Goal: Task Accomplishment & Management: Manage account settings

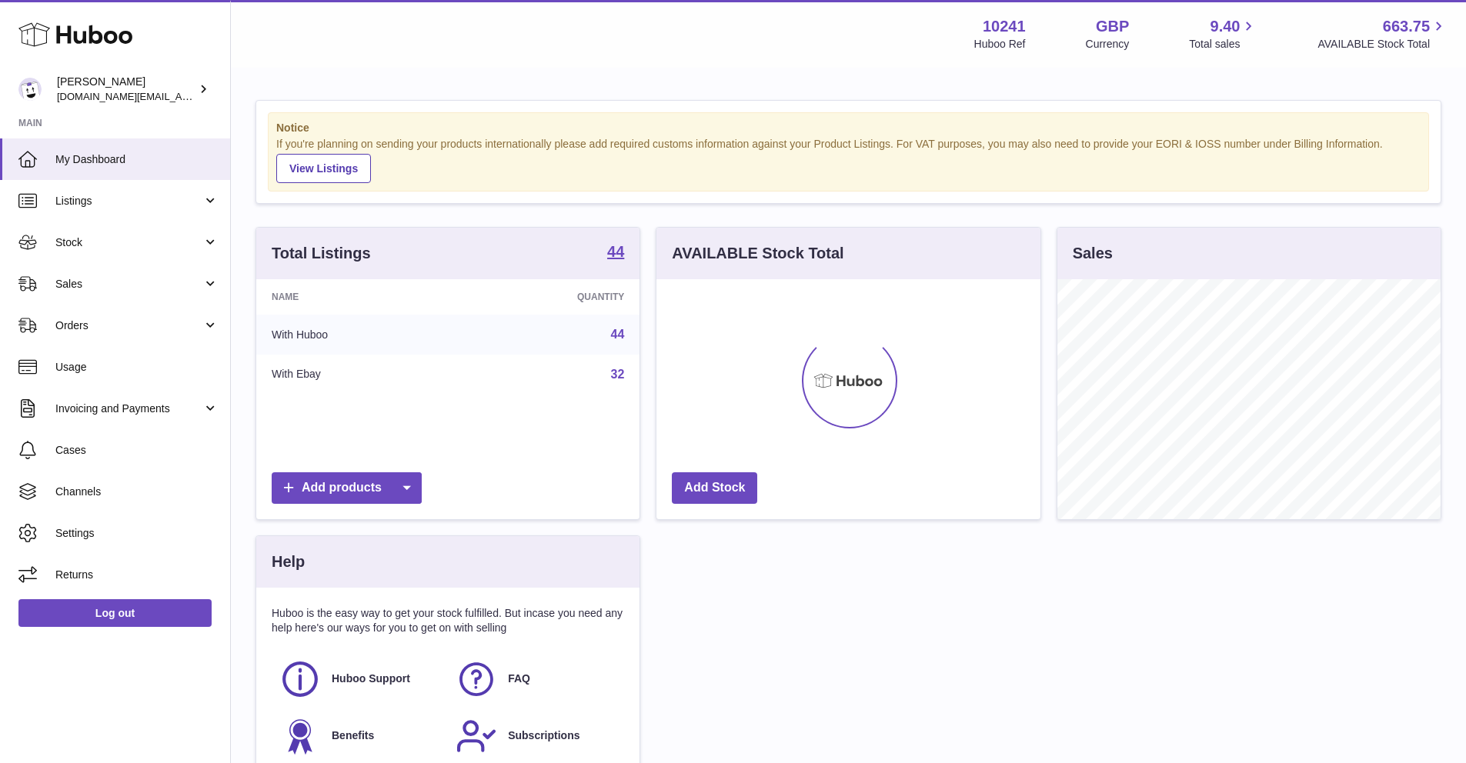
scroll to position [240, 383]
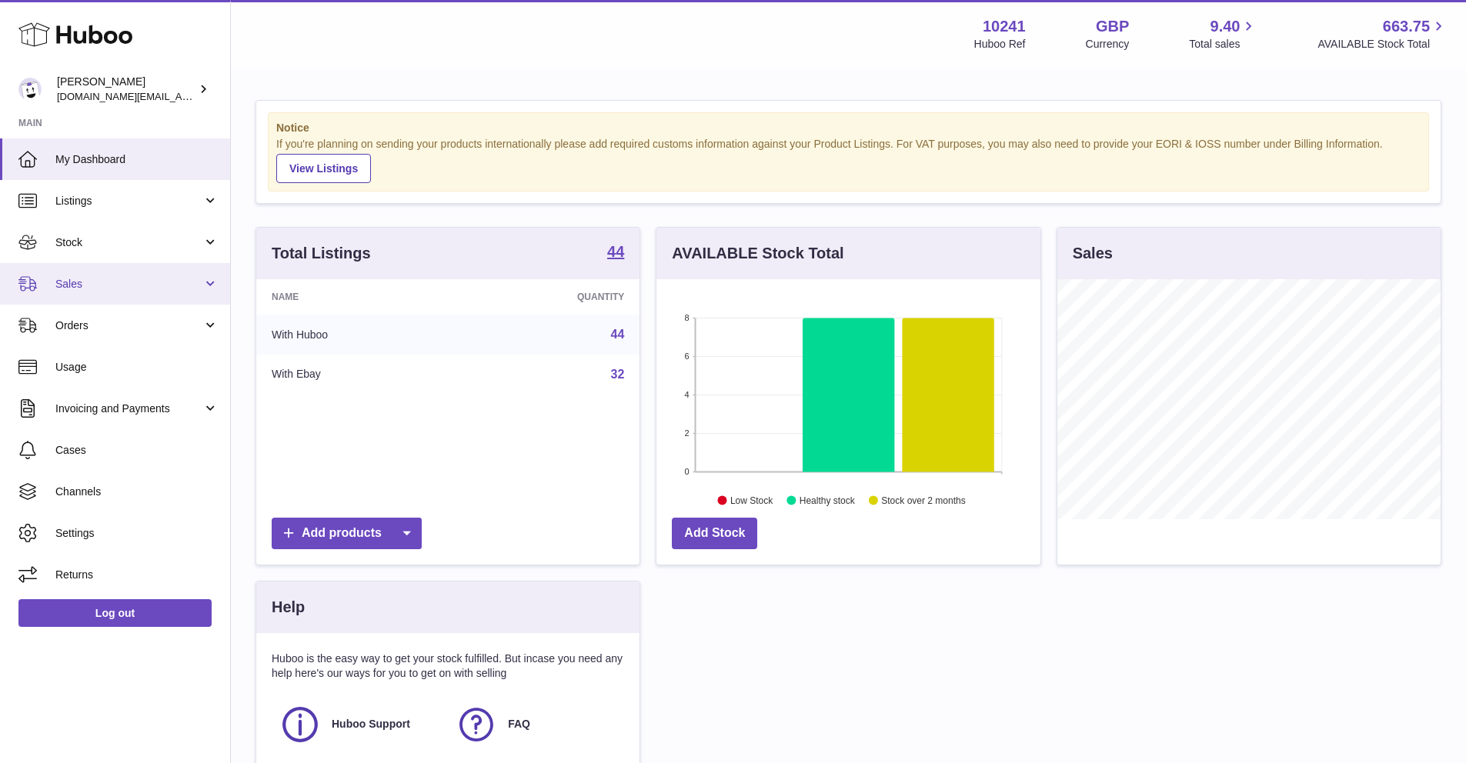
click at [73, 292] on link "Sales" at bounding box center [115, 284] width 230 height 42
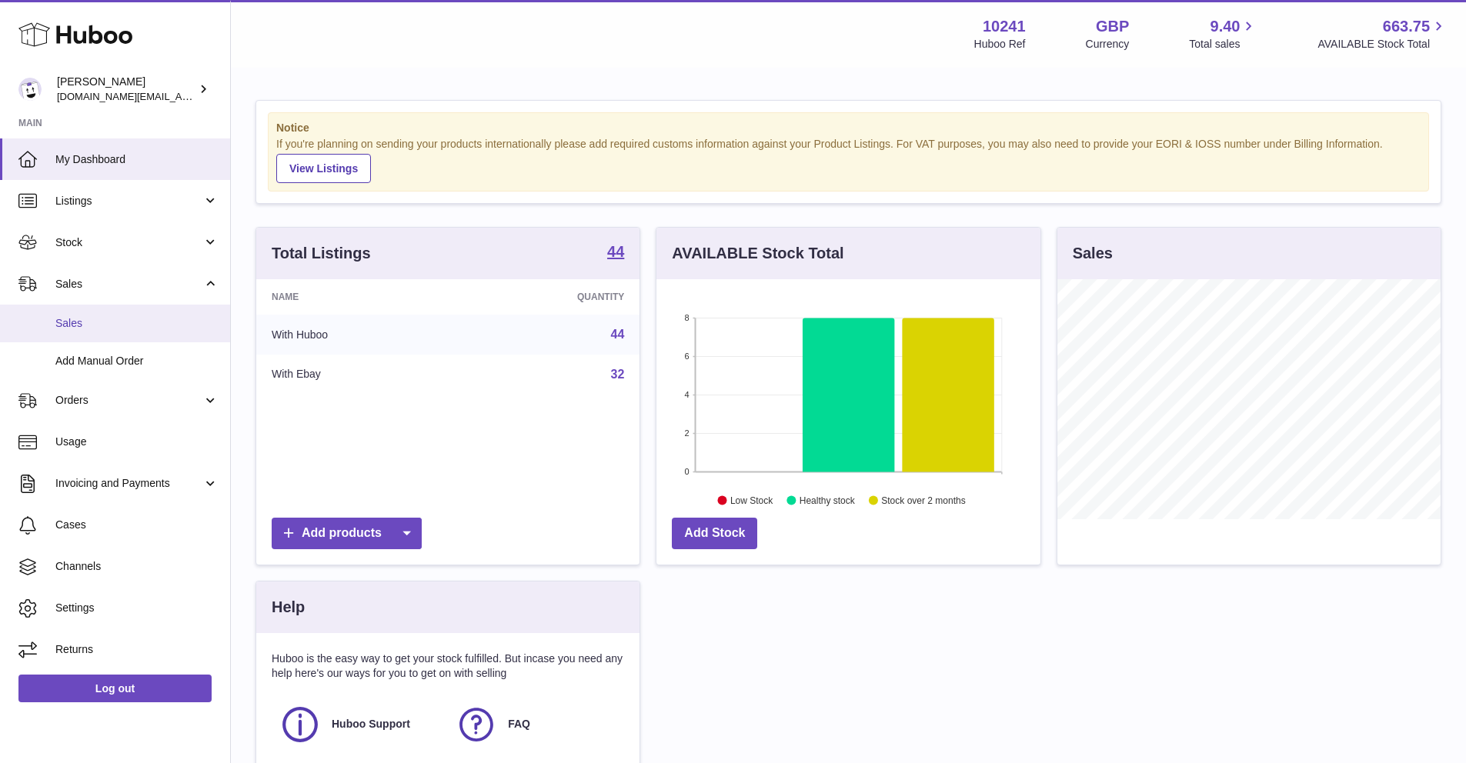
click at [70, 331] on link "Sales" at bounding box center [115, 324] width 230 height 38
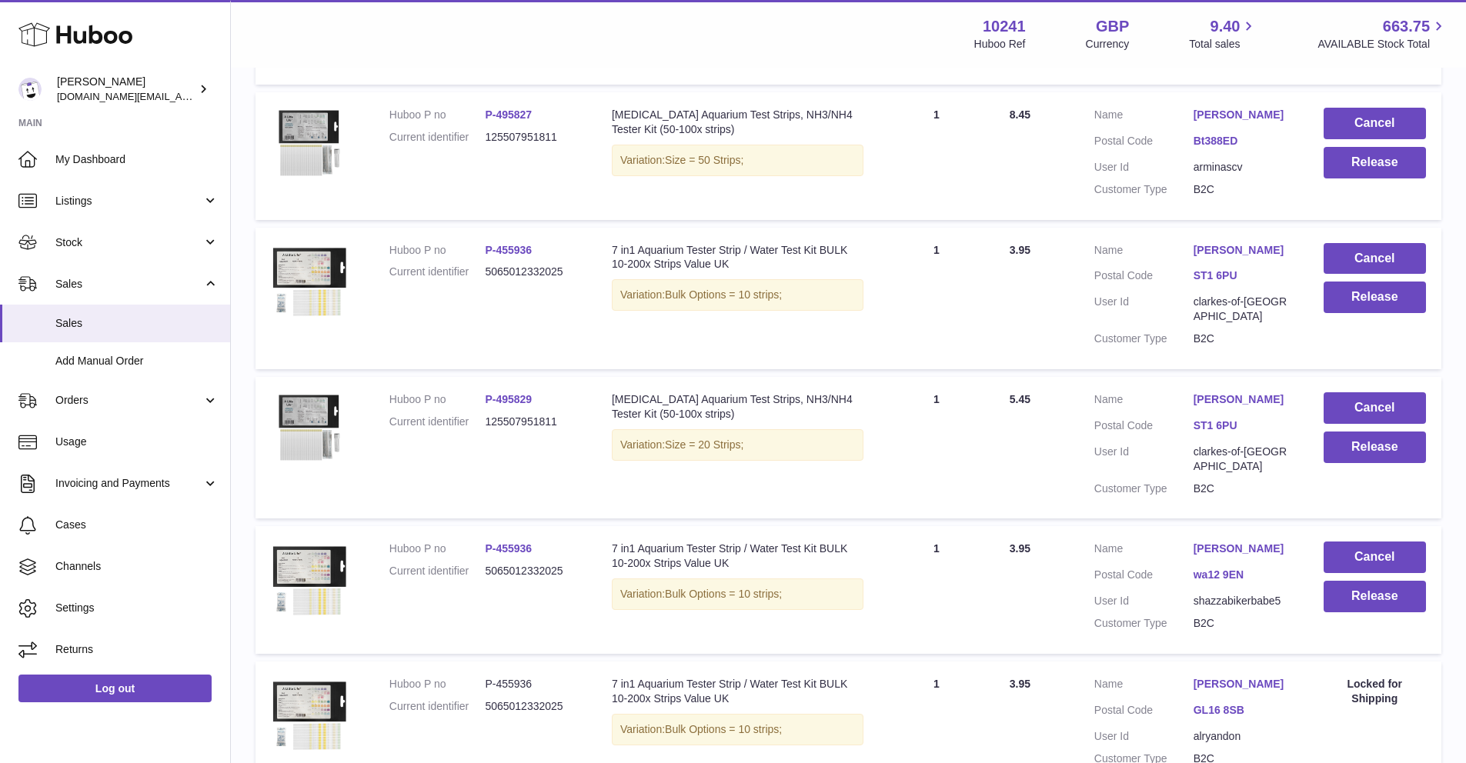
scroll to position [421, 0]
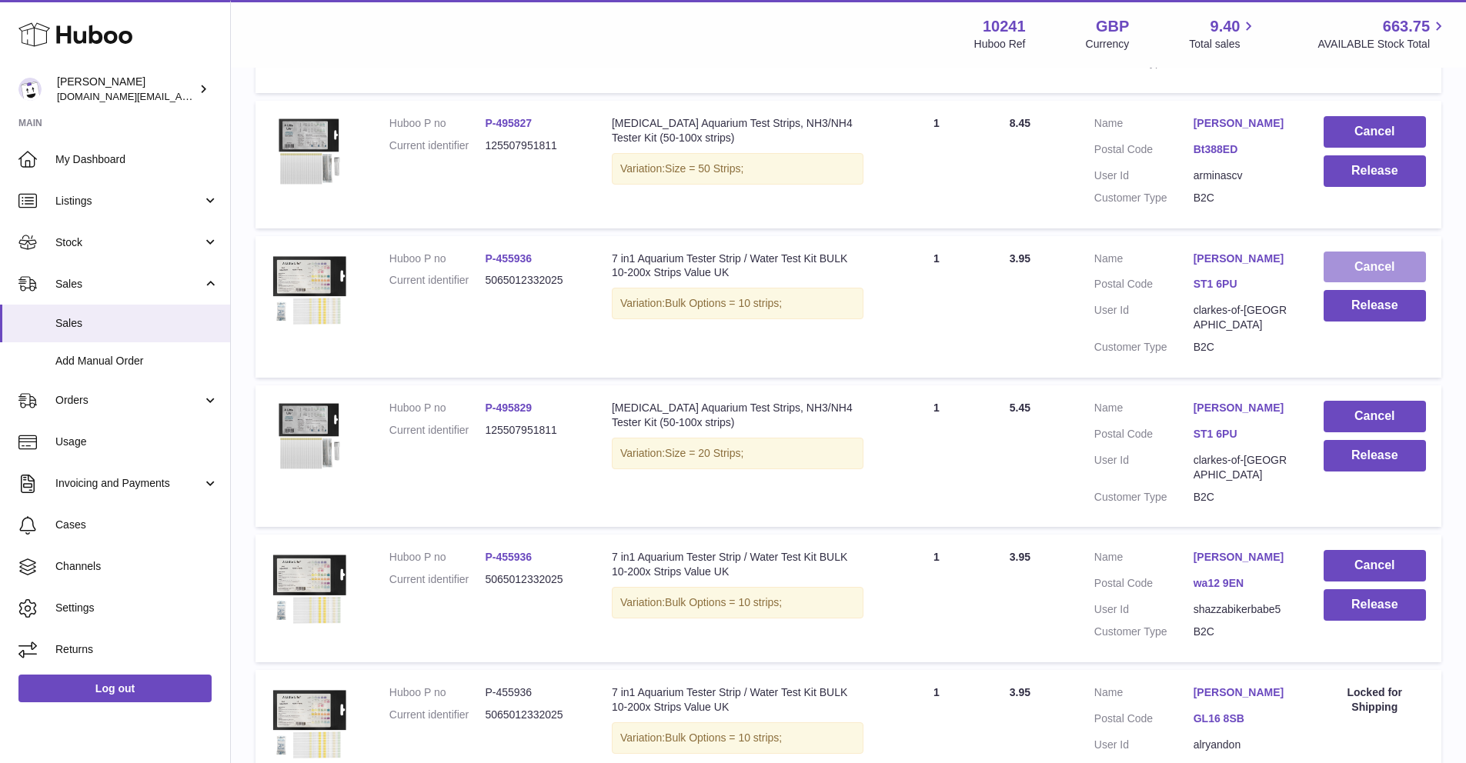
click at [1389, 266] on button "Cancel" at bounding box center [1374, 268] width 102 height 32
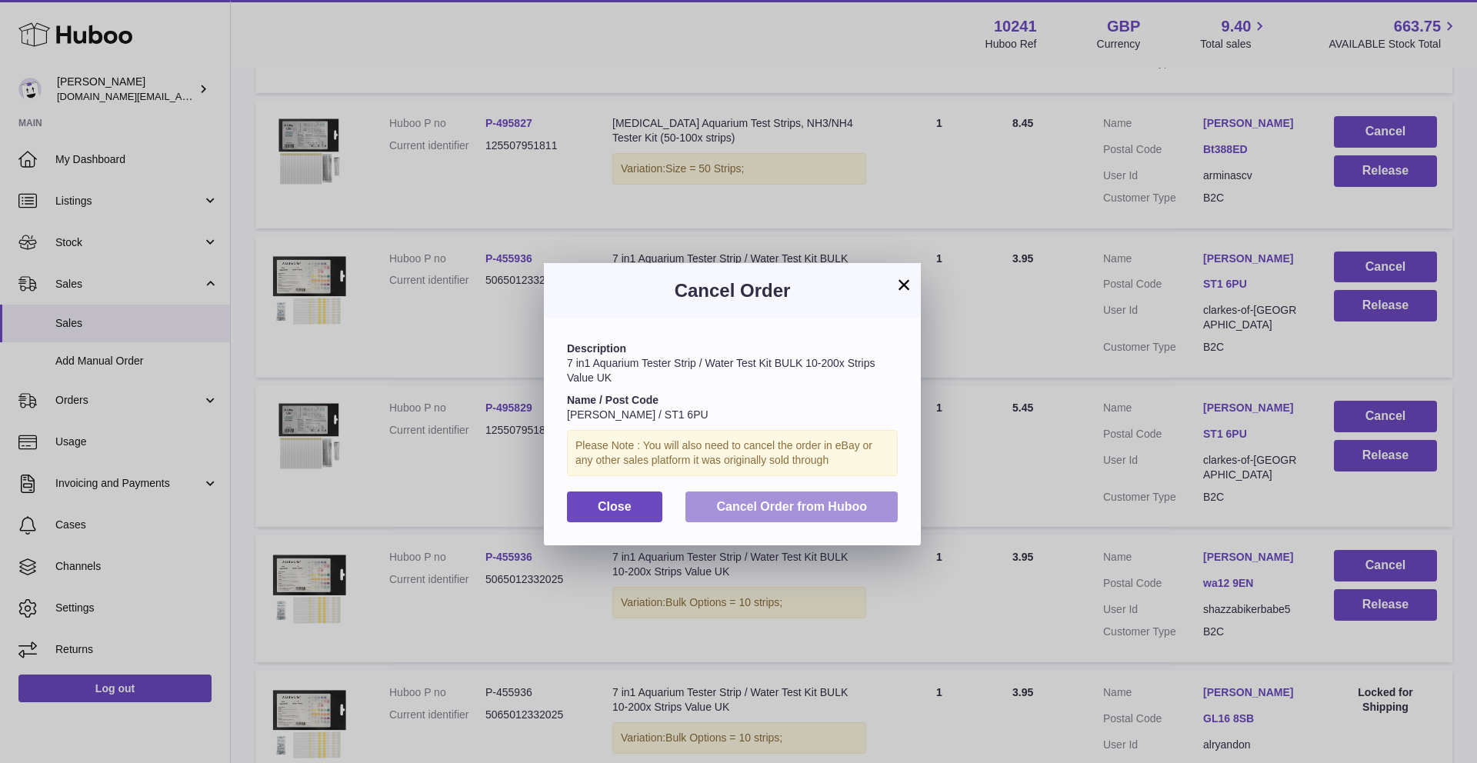
click at [886, 510] on button "Cancel Order from Huboo" at bounding box center [792, 508] width 212 height 32
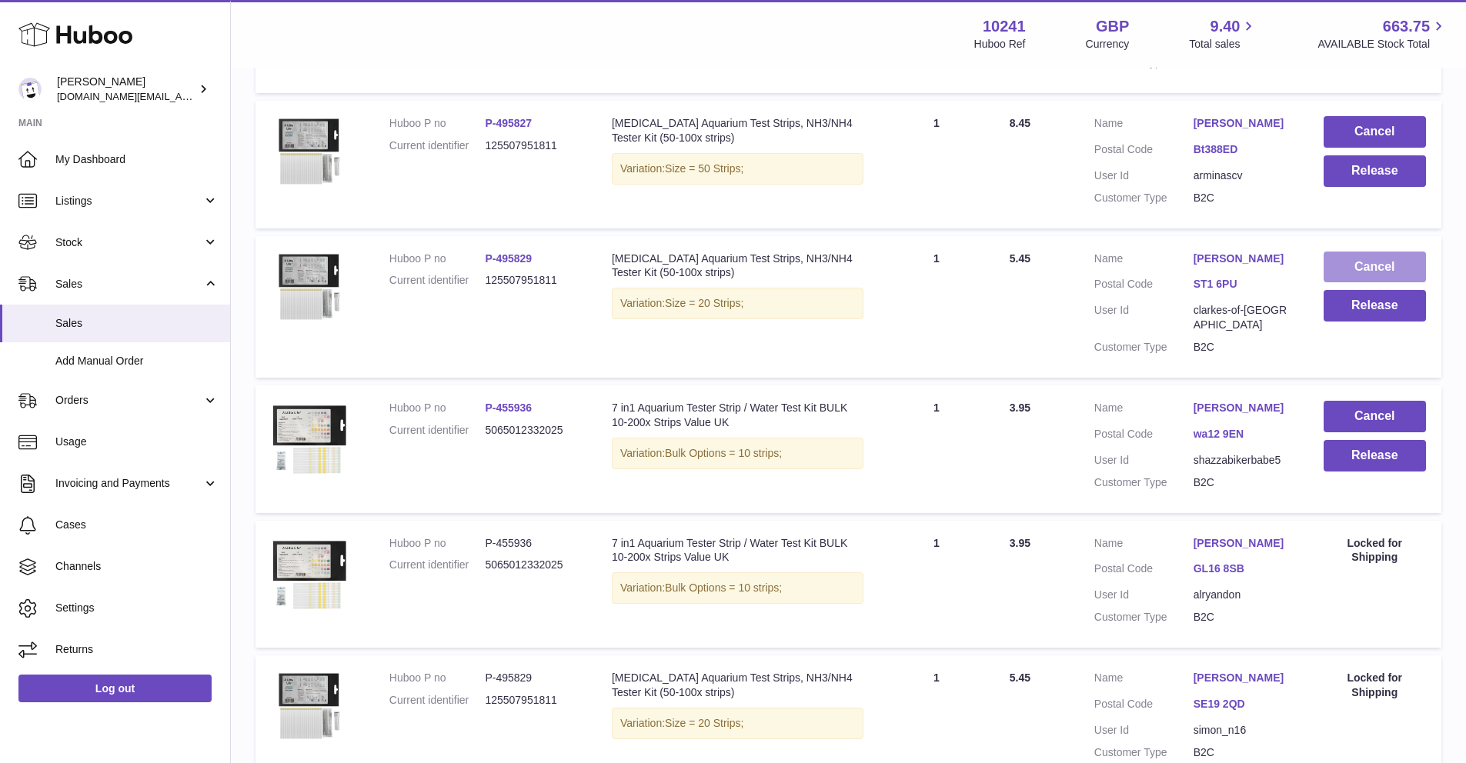
click at [1352, 269] on button "Cancel" at bounding box center [1374, 268] width 102 height 32
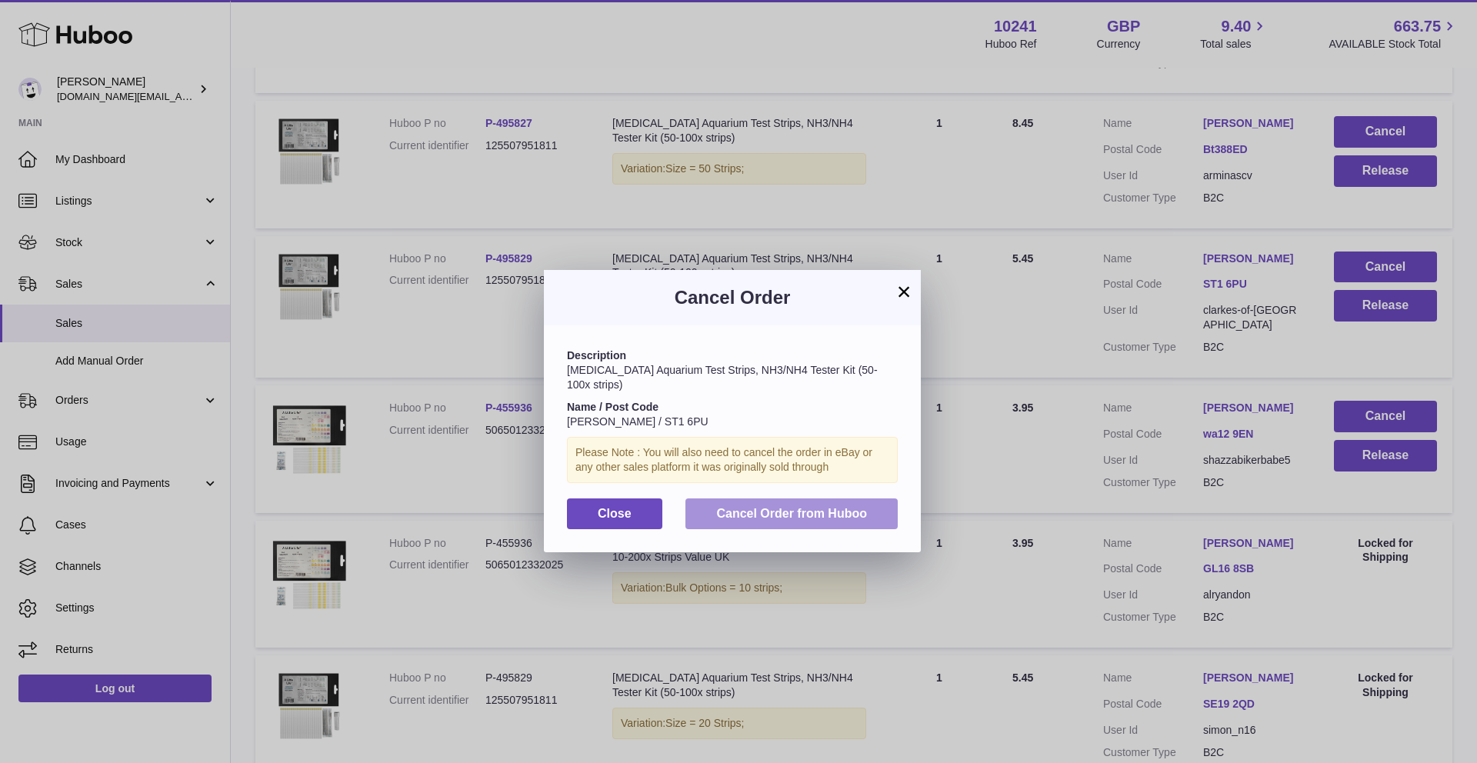
click at [879, 499] on button "Cancel Order from Huboo" at bounding box center [792, 515] width 212 height 32
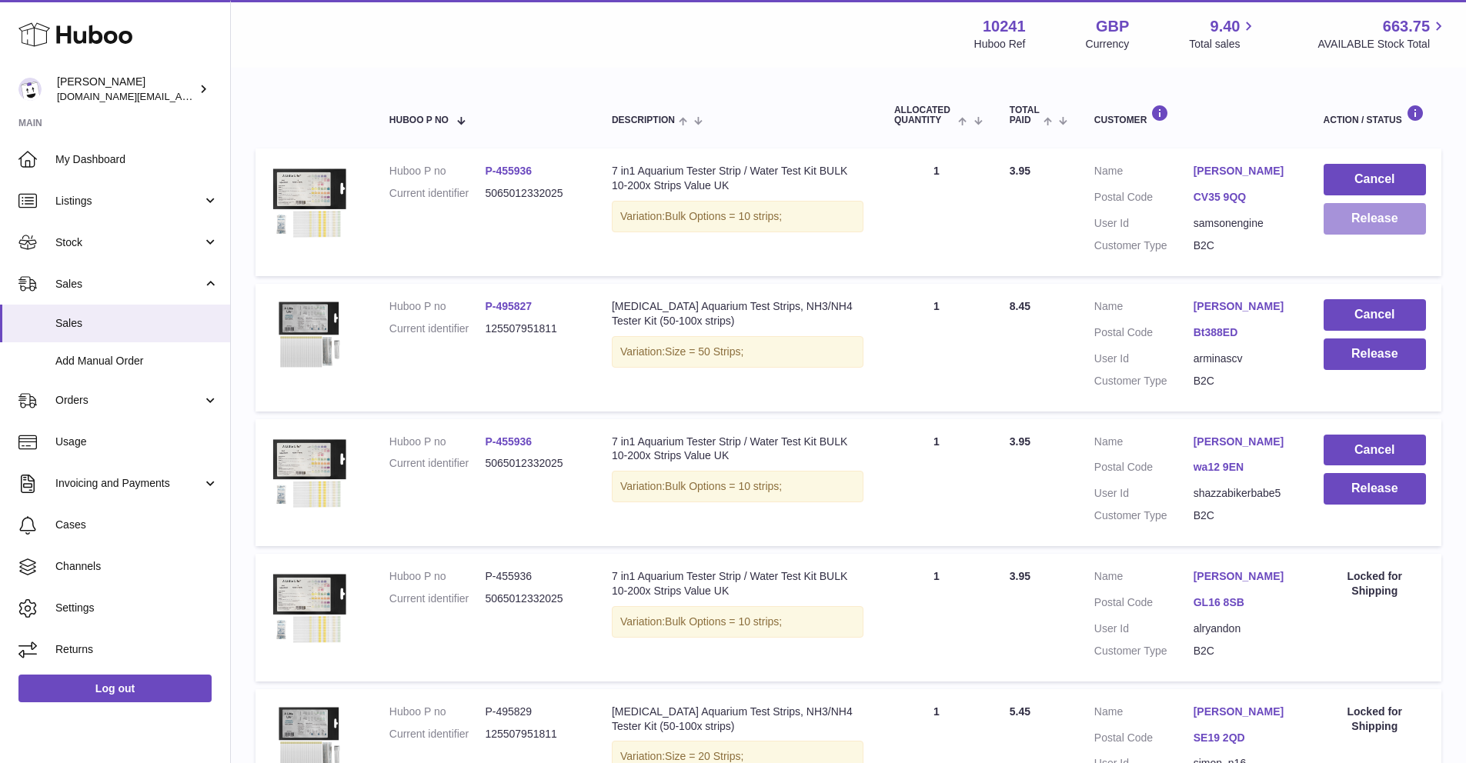
scroll to position [235, 0]
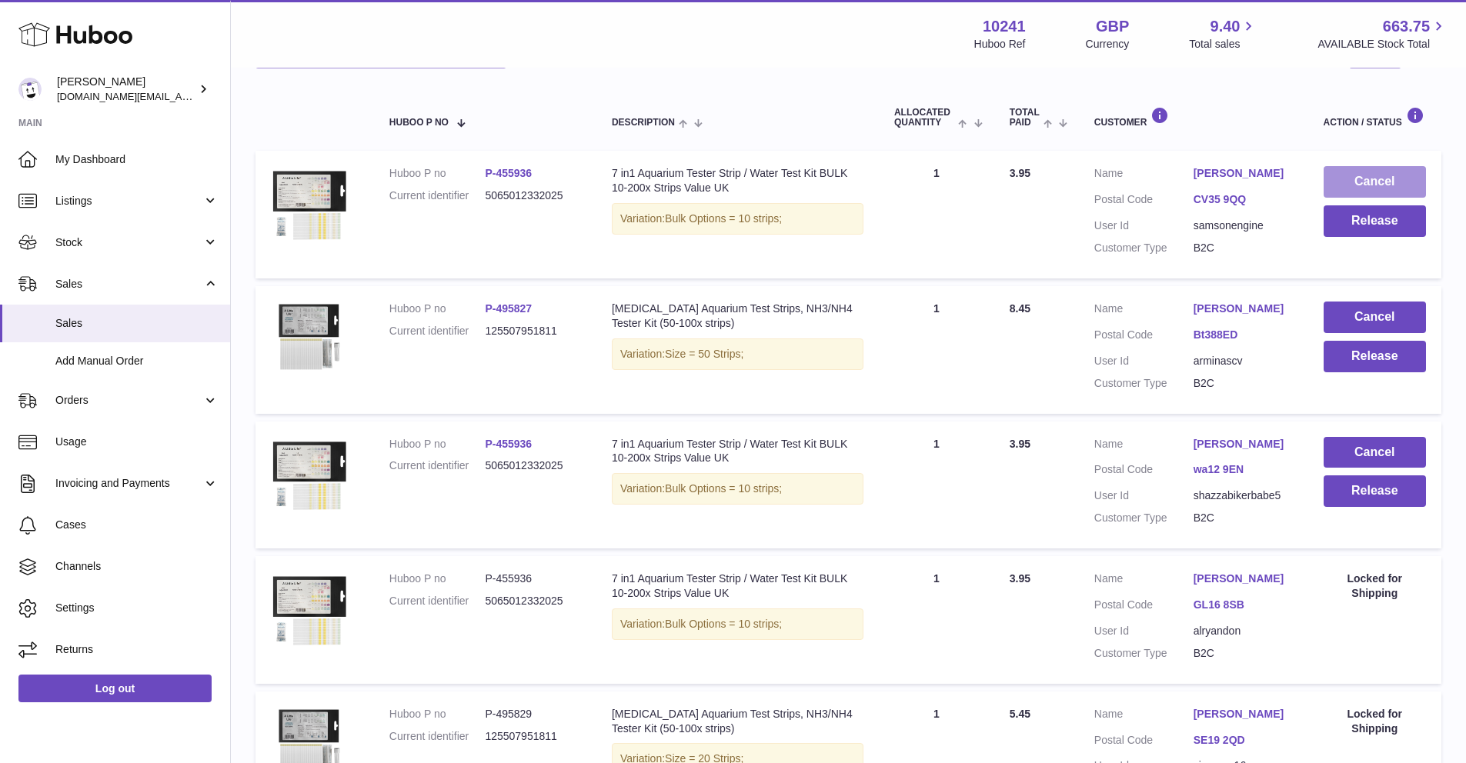
click at [1369, 186] on button "Cancel" at bounding box center [1374, 182] width 102 height 32
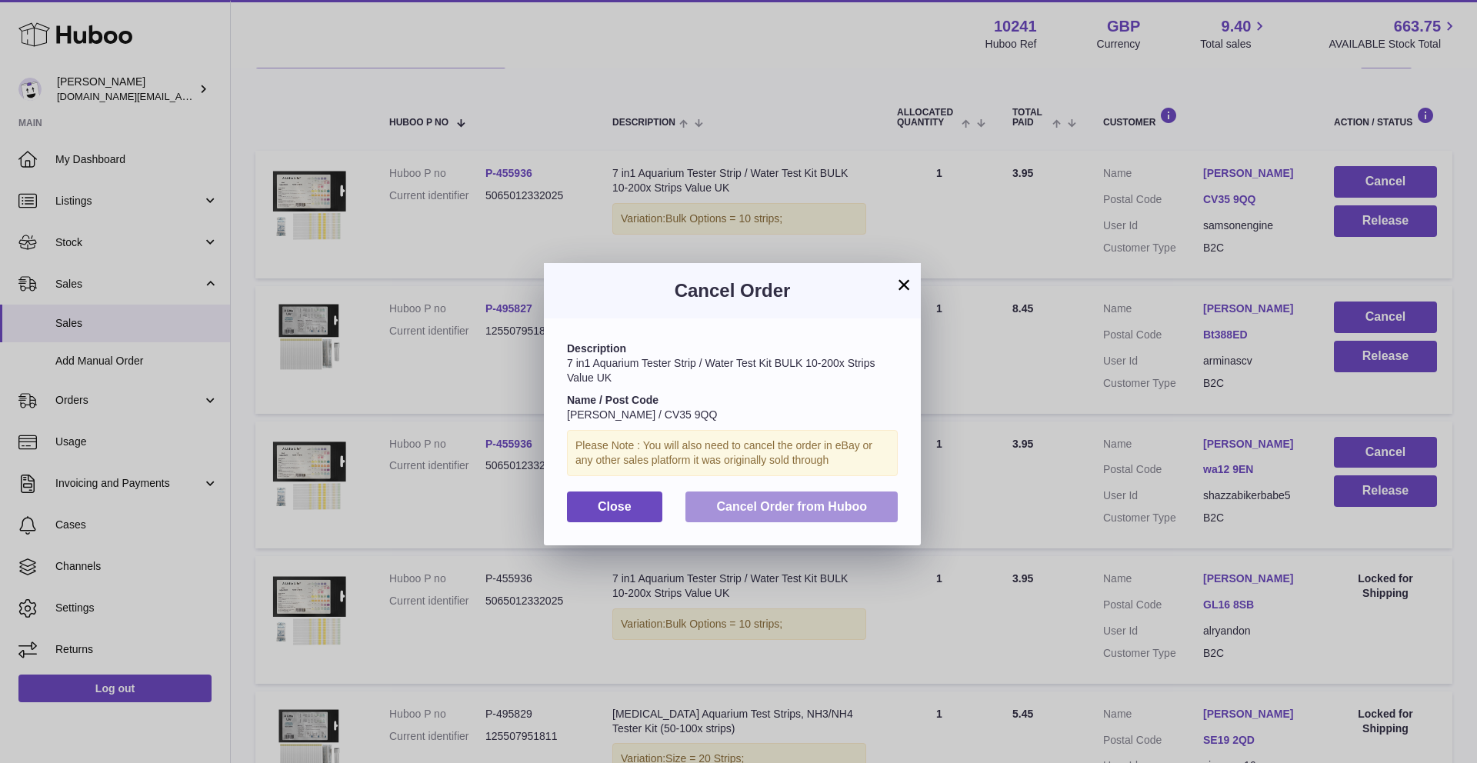
click at [877, 519] on button "Cancel Order from Huboo" at bounding box center [792, 508] width 212 height 32
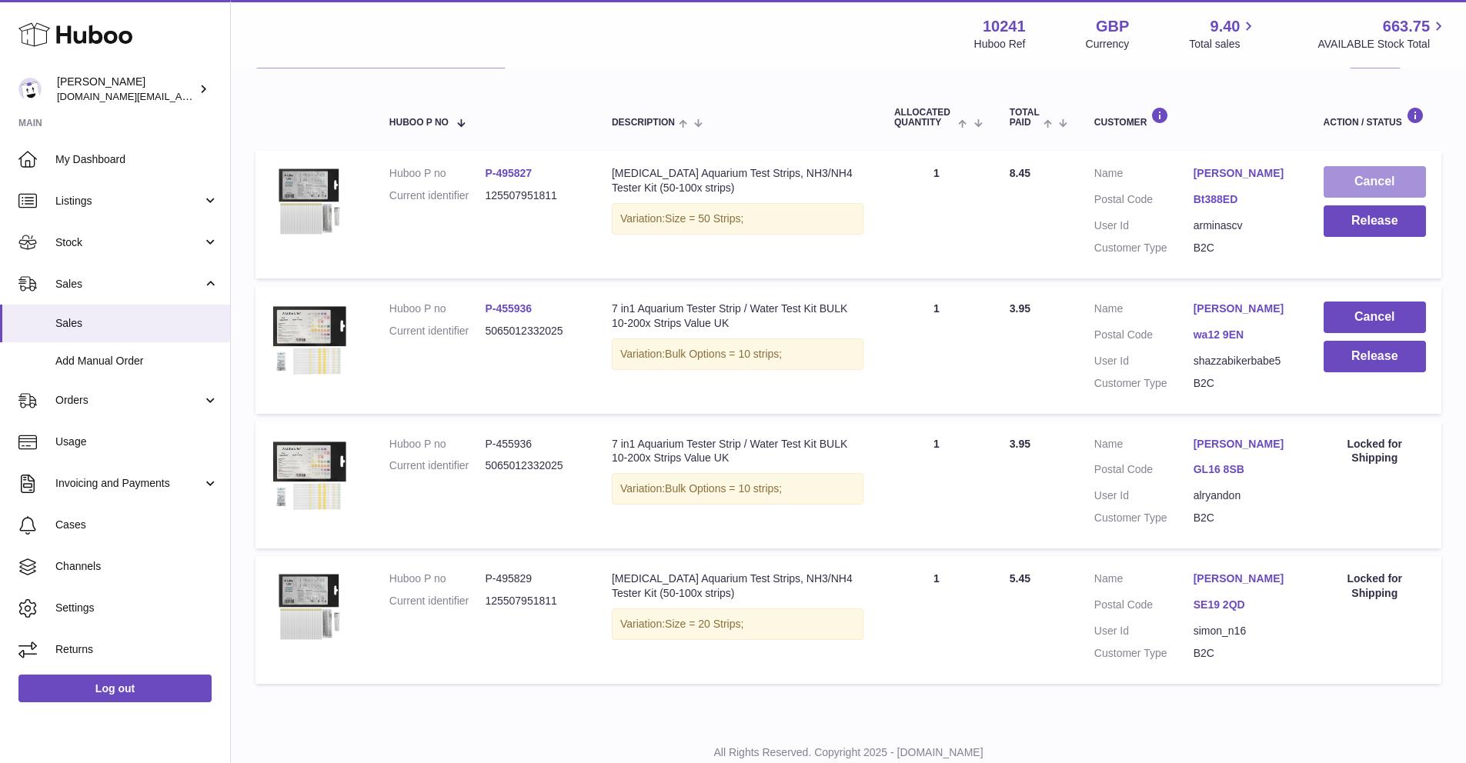
click at [1346, 185] on button "Cancel" at bounding box center [1374, 182] width 102 height 32
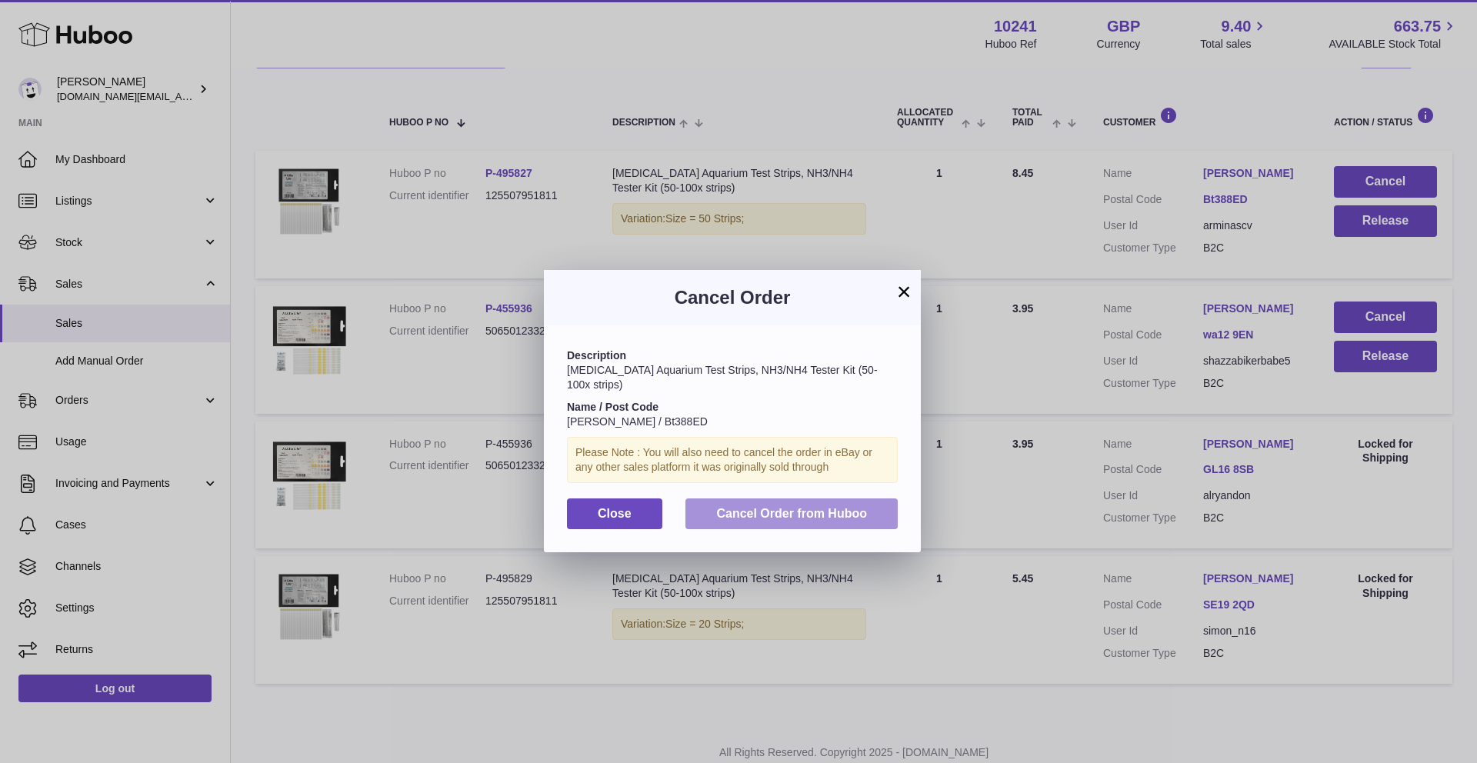
click at [817, 508] on button "Cancel Order from Huboo" at bounding box center [792, 515] width 212 height 32
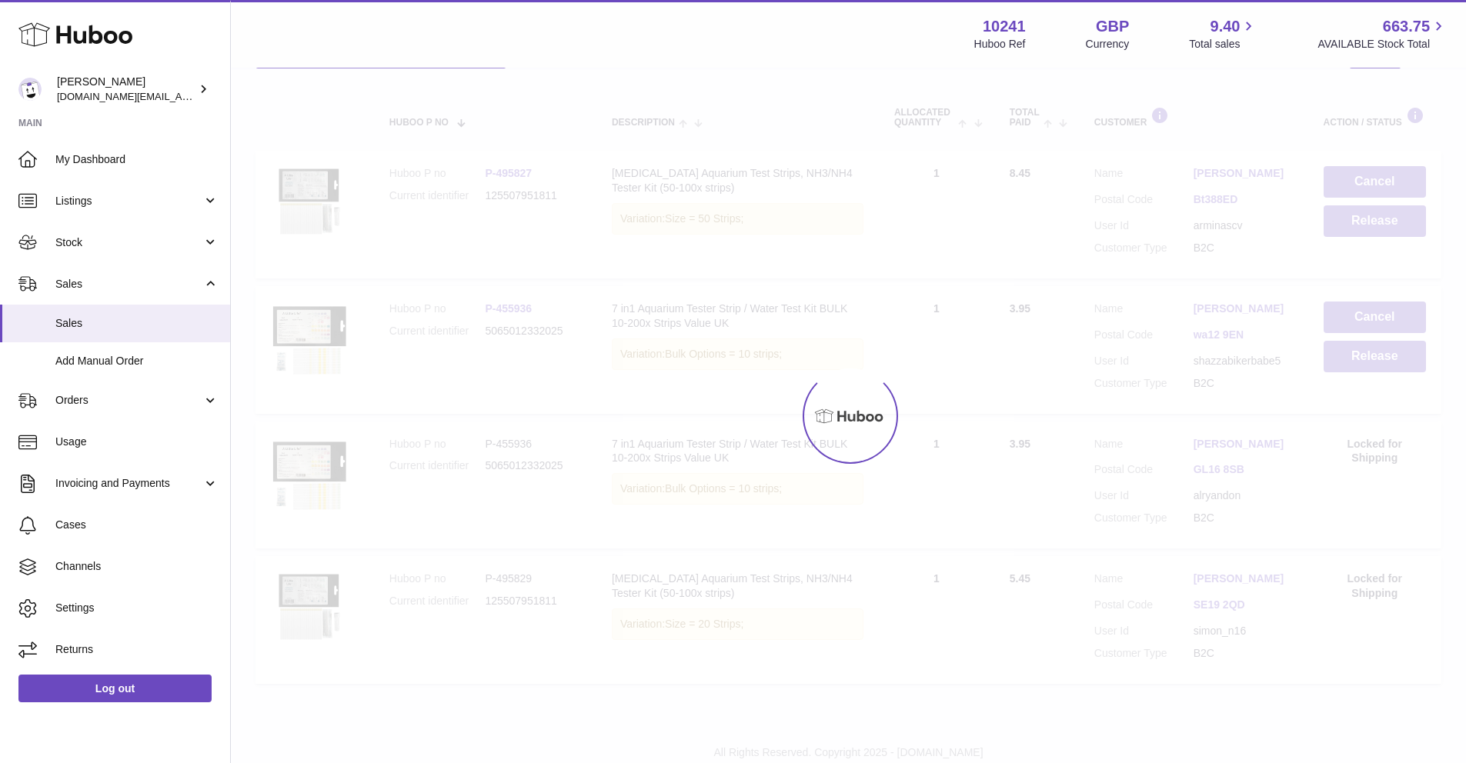
scroll to position [150, 0]
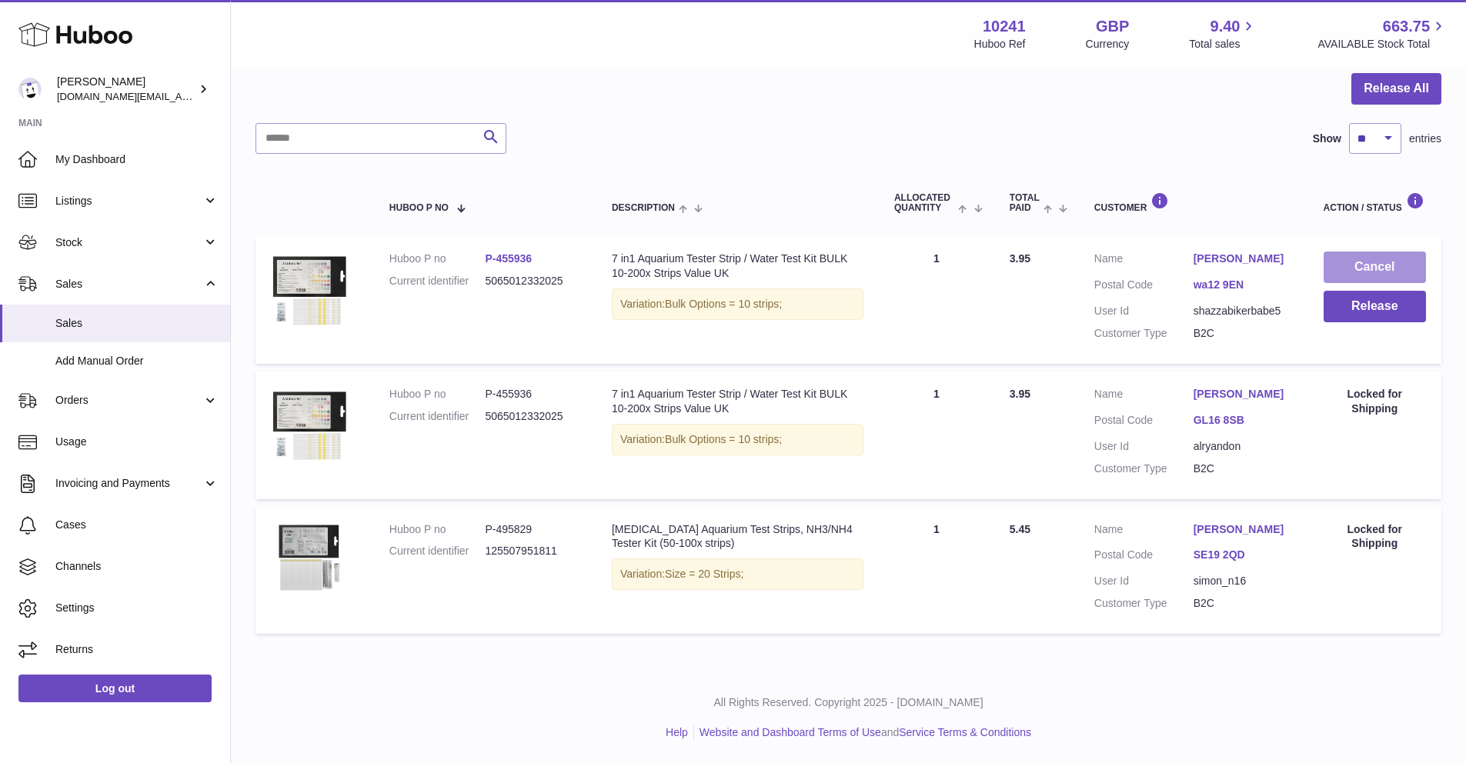
click at [1352, 264] on button "Cancel" at bounding box center [1374, 268] width 102 height 32
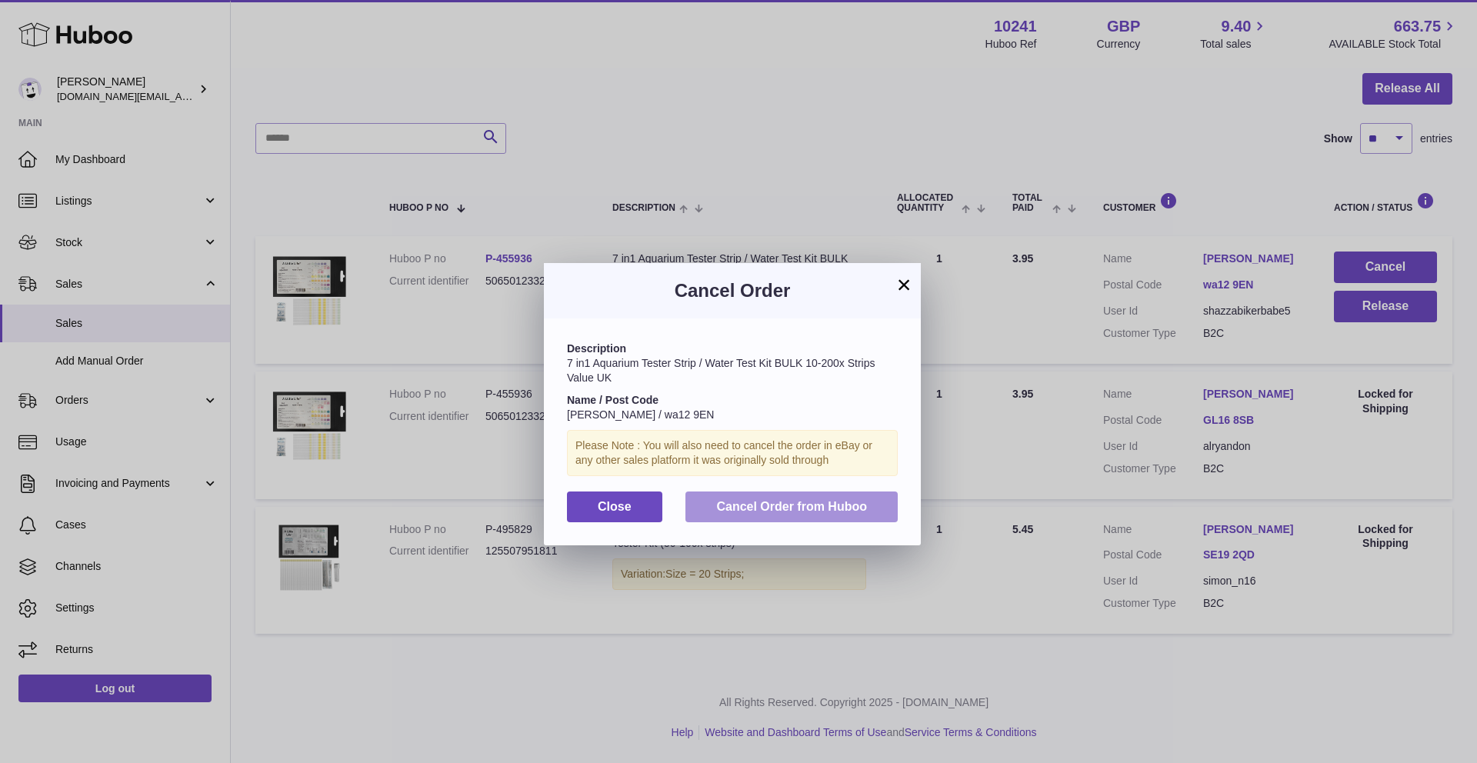
click at [863, 504] on span "Cancel Order from Huboo" at bounding box center [791, 506] width 151 height 13
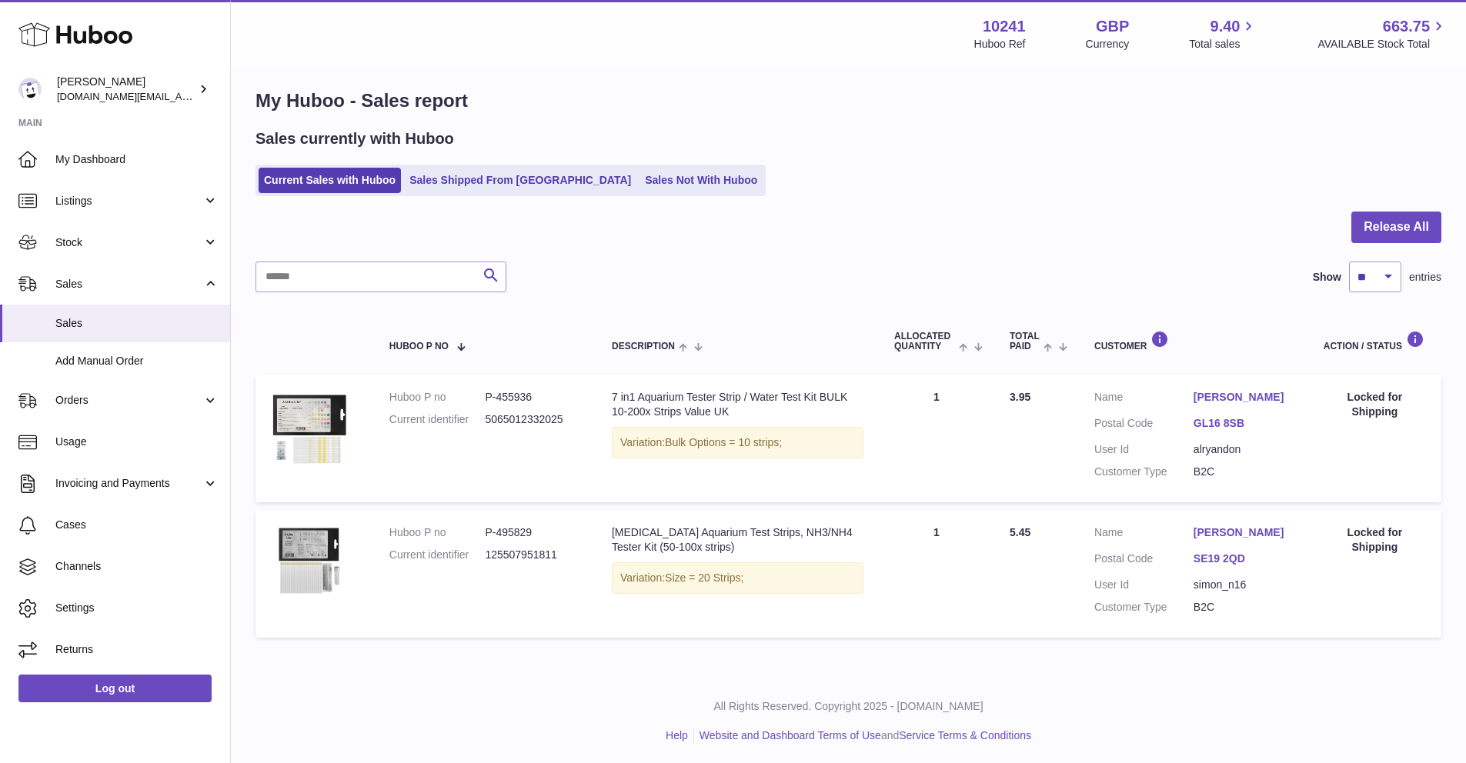
scroll to position [0, 0]
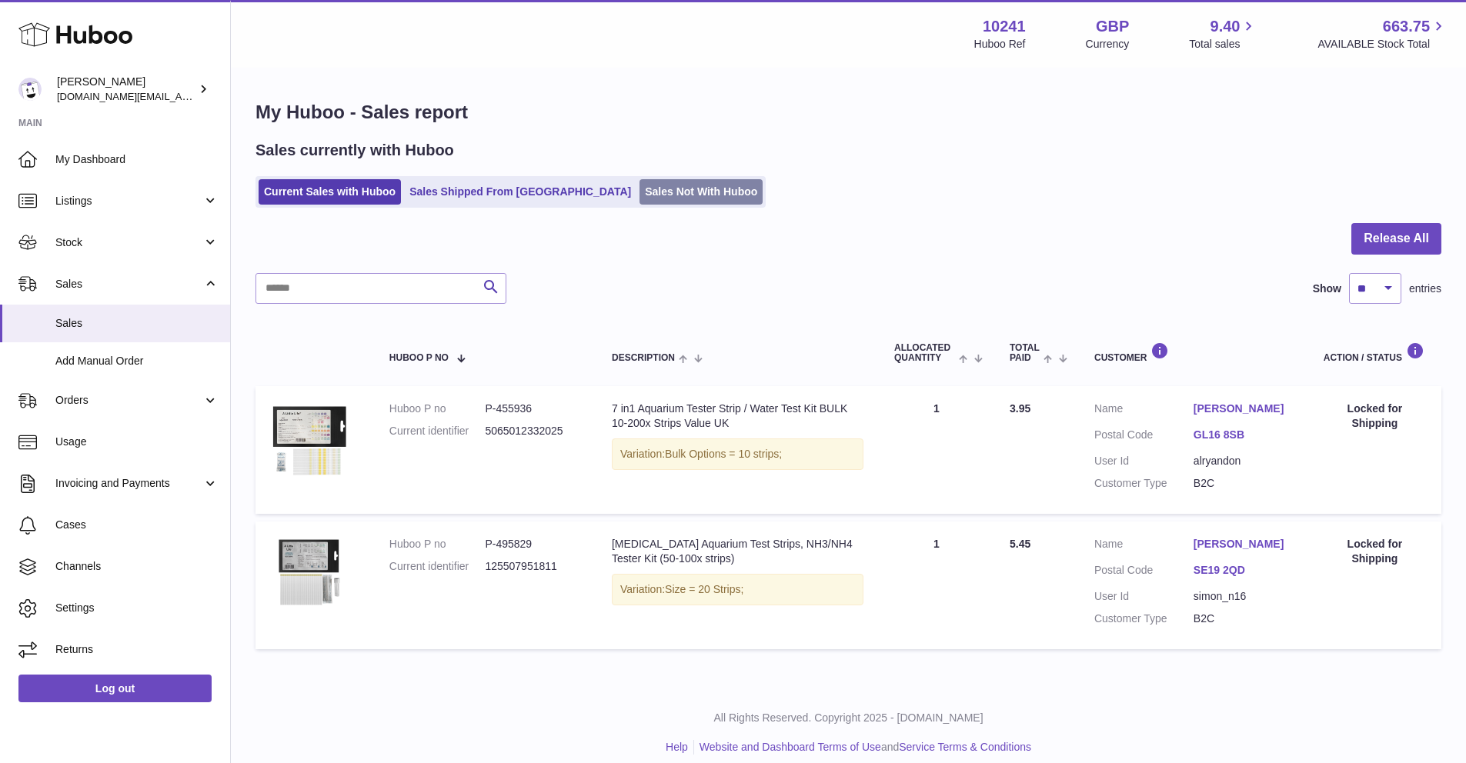
click at [639, 189] on link "Sales Not With Huboo" at bounding box center [700, 191] width 123 height 25
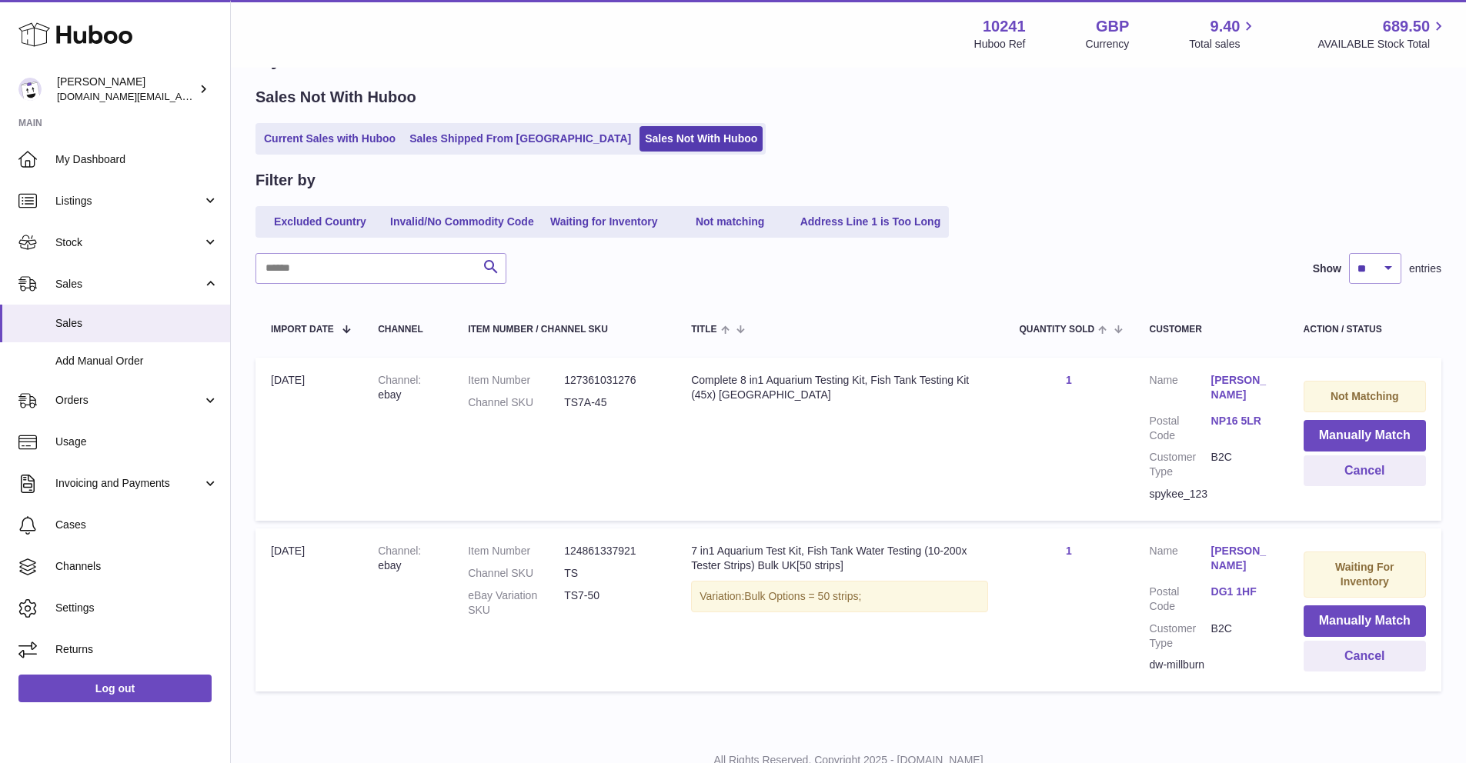
scroll to position [111, 0]
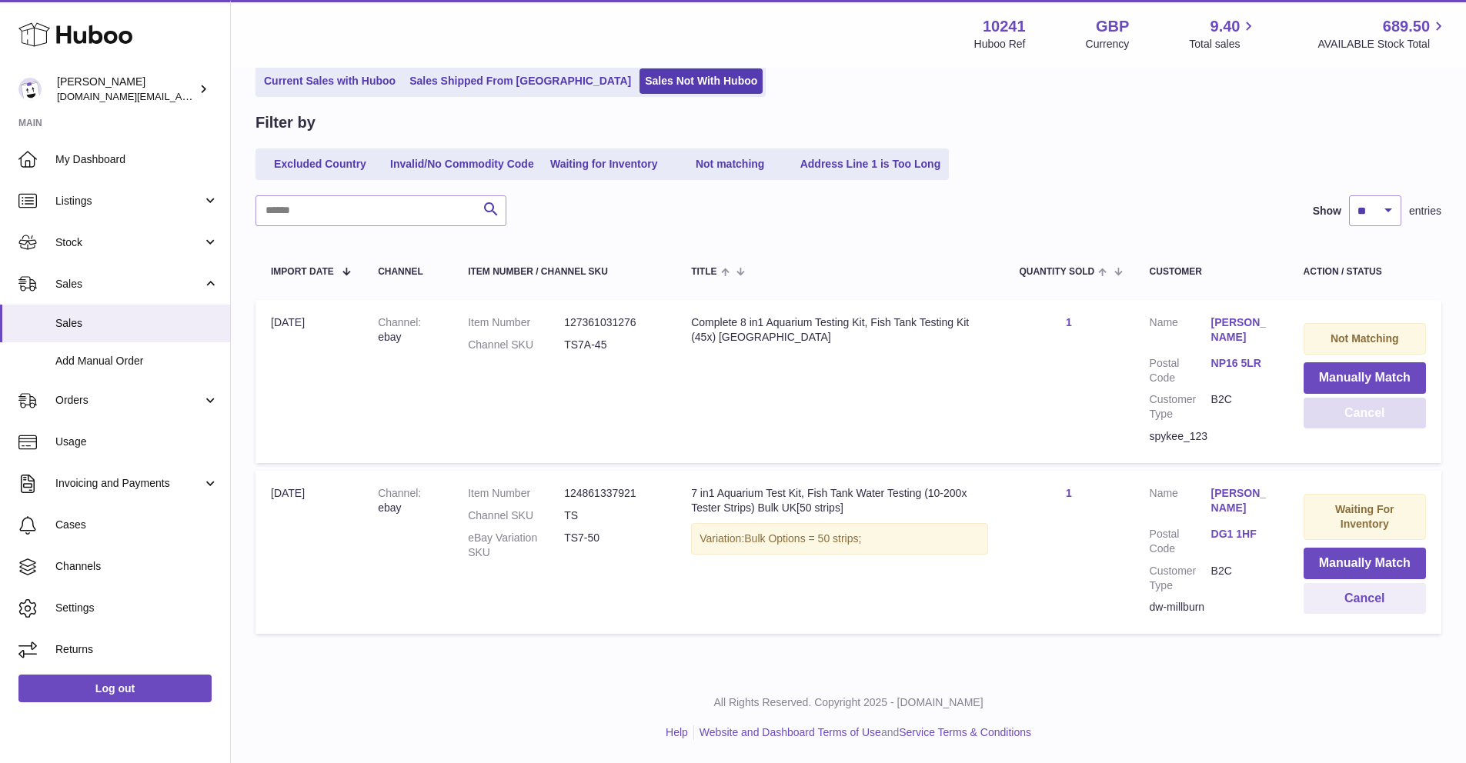
click at [1356, 422] on button "Cancel" at bounding box center [1364, 414] width 122 height 32
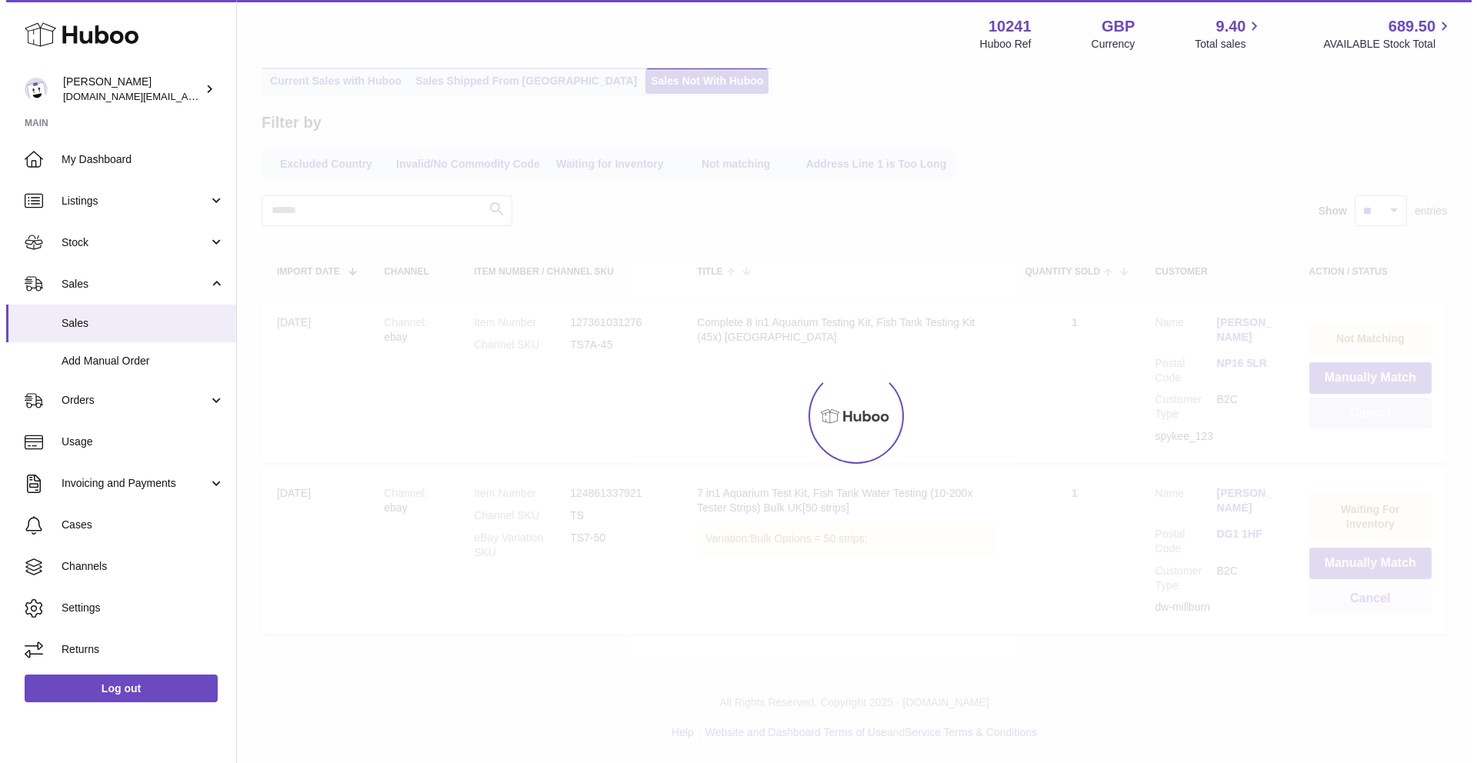
scroll to position [0, 0]
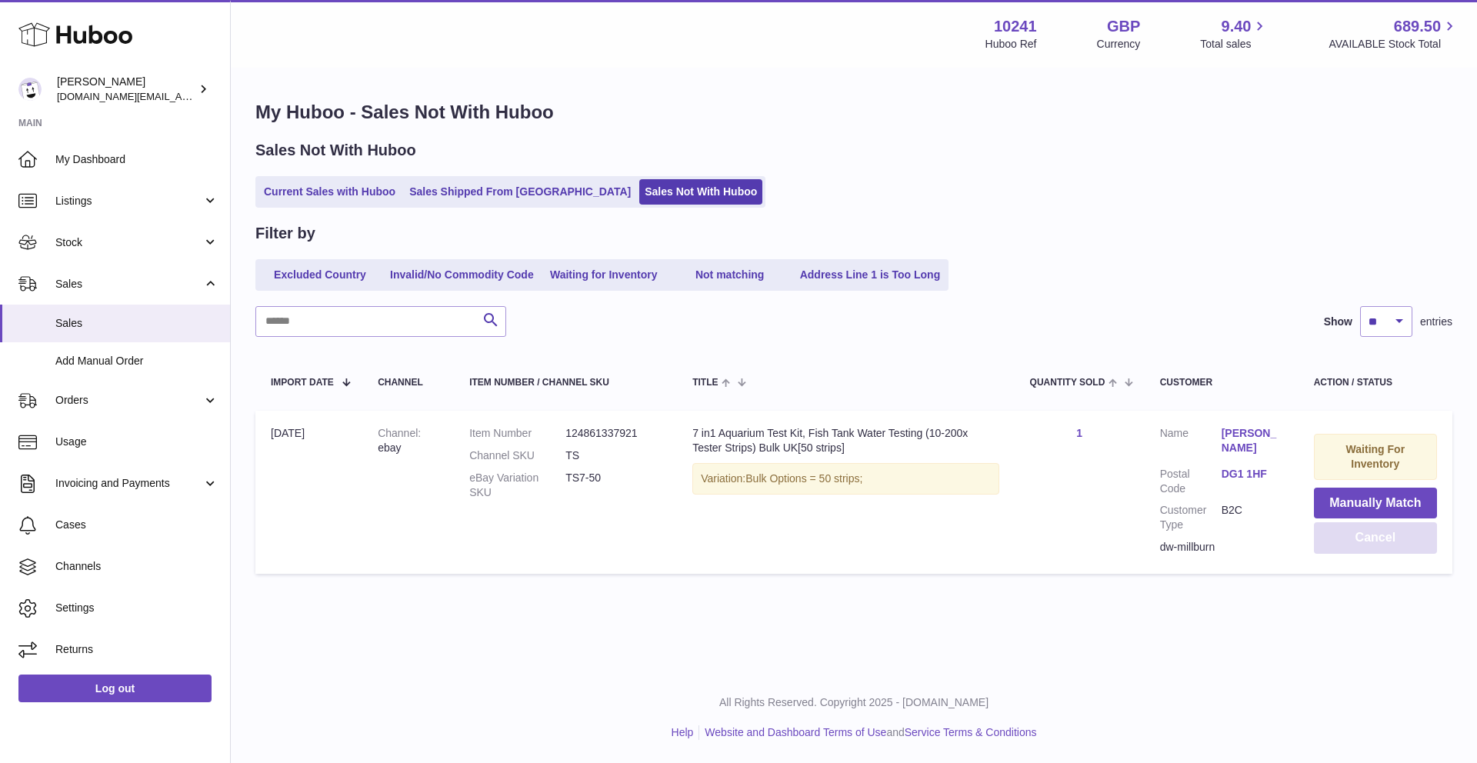
click at [1370, 542] on button "Cancel" at bounding box center [1375, 538] width 123 height 32
